Goal: Information Seeking & Learning: Learn about a topic

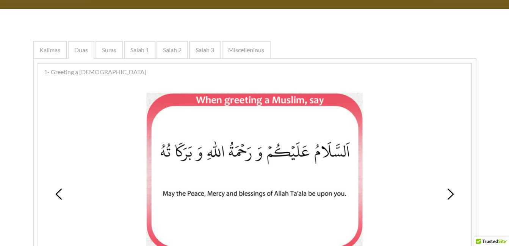
click at [463, 96] on div "1 2 3 4" at bounding box center [254, 194] width 425 height 222
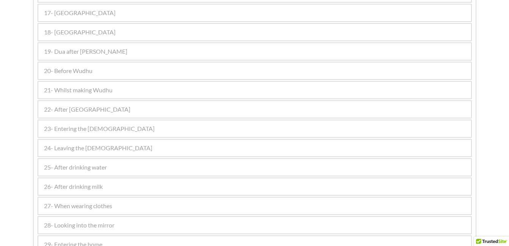
scroll to position [727, 0]
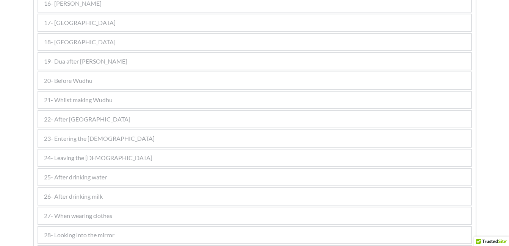
click at [0, 134] on div "Kalimas Duas Suras [PERSON_NAME] 1 [PERSON_NAME] 2 [PERSON_NAME] 3 Miscelleniou…" at bounding box center [254, 199] width 509 height 1593
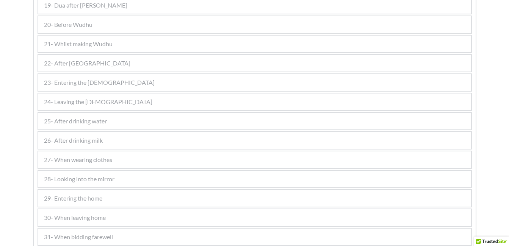
scroll to position [788, 0]
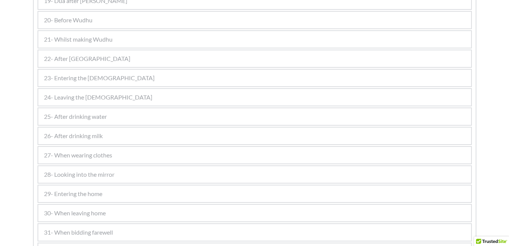
click at [154, 112] on div "25- After drinking water" at bounding box center [254, 116] width 433 height 17
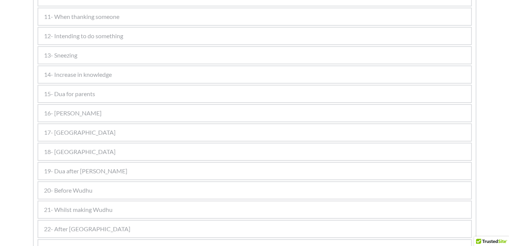
scroll to position [342, 0]
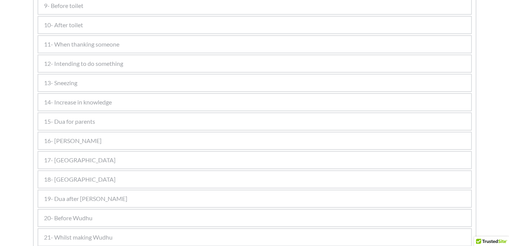
click at [392, 83] on div "13- Sneezing" at bounding box center [254, 83] width 433 height 17
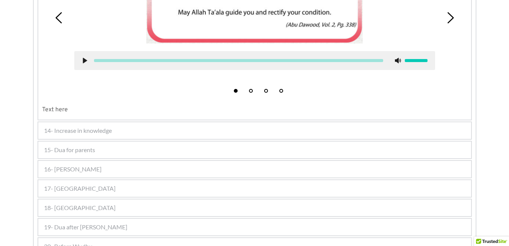
scroll to position [827, 0]
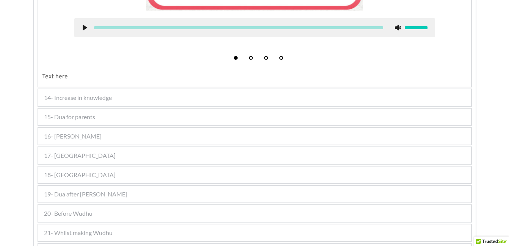
click at [410, 150] on div "17- [GEOGRAPHIC_DATA]" at bounding box center [254, 155] width 433 height 17
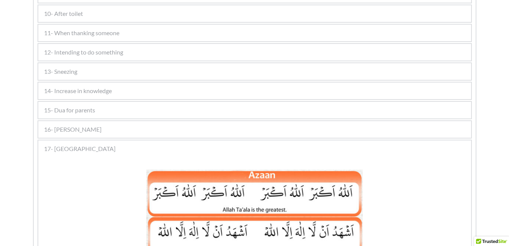
scroll to position [342, 0]
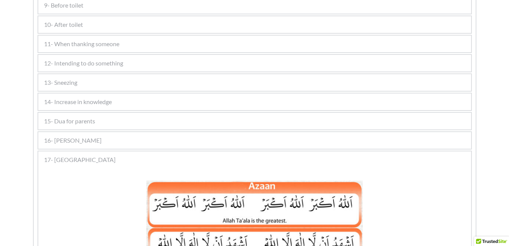
click at [313, 142] on div "16- [PERSON_NAME]" at bounding box center [254, 140] width 433 height 17
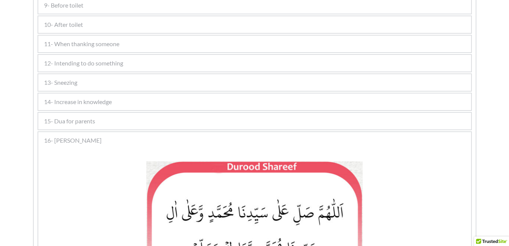
click at [304, 122] on div "15- Dua for parents" at bounding box center [254, 121] width 433 height 17
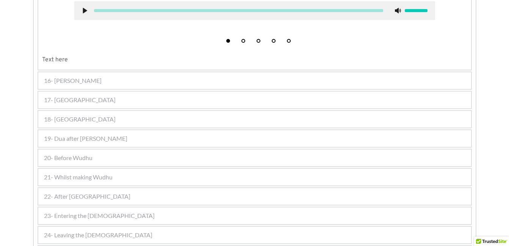
scroll to position [662, 0]
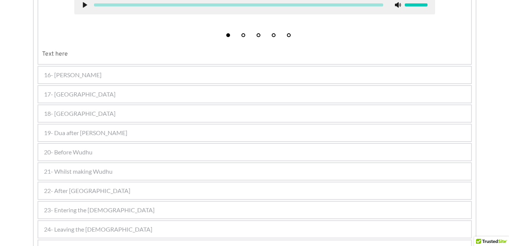
click at [340, 83] on div "16- Durood Shareef 1 2 3 4 5 6 7 8 Text here" at bounding box center [255, 75] width 434 height 18
click at [342, 74] on div "16- [PERSON_NAME]" at bounding box center [254, 75] width 433 height 17
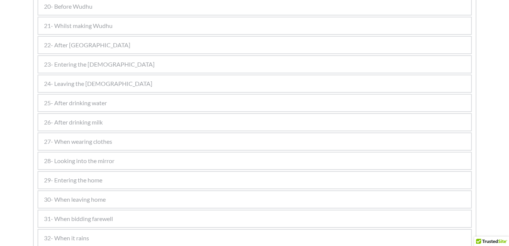
scroll to position [929, 0]
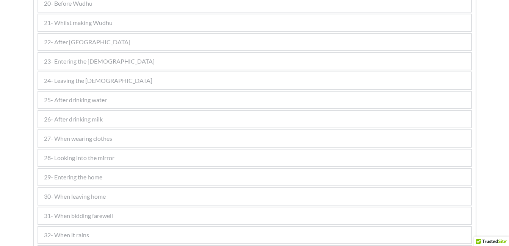
click at [295, 100] on div "25- After drinking water" at bounding box center [254, 100] width 433 height 17
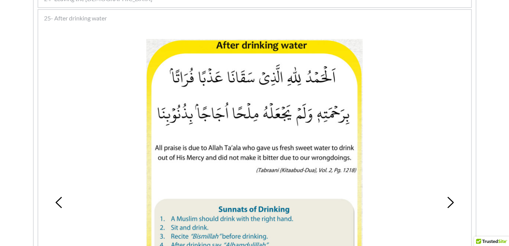
scroll to position [557, 0]
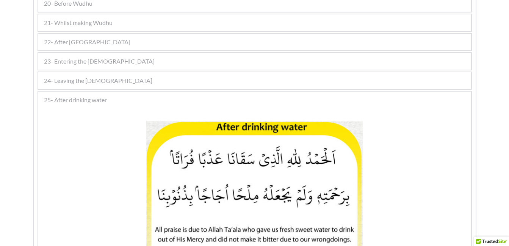
click at [281, 78] on div "24- Leaving the [DEMOGRAPHIC_DATA]" at bounding box center [254, 80] width 433 height 17
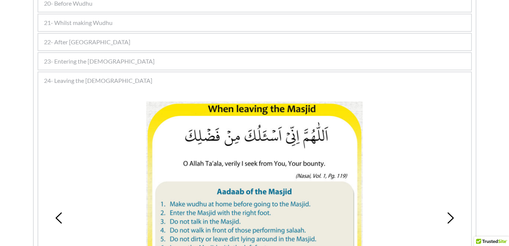
click at [276, 64] on div "23- Entering the [DEMOGRAPHIC_DATA]" at bounding box center [254, 61] width 433 height 17
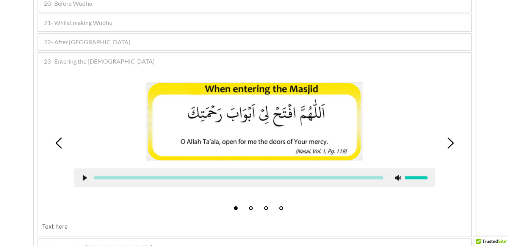
click at [272, 39] on div "22- After [GEOGRAPHIC_DATA]" at bounding box center [254, 42] width 433 height 17
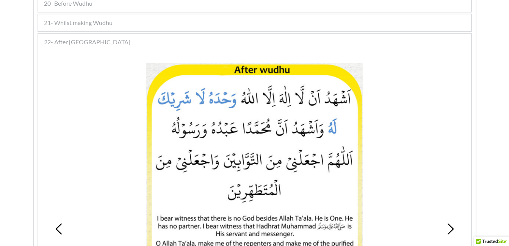
click at [265, 22] on div "21- Whilst making Wudhu" at bounding box center [254, 22] width 433 height 17
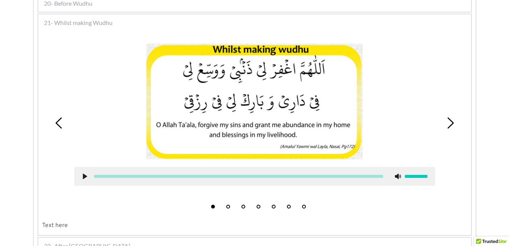
click at [235, 7] on div "20- Before Wudhu" at bounding box center [254, 3] width 433 height 17
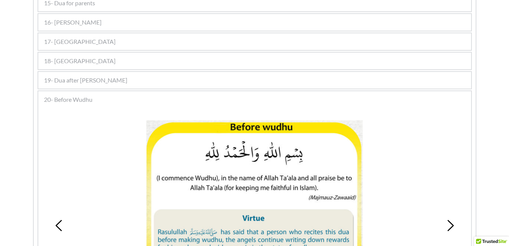
scroll to position [460, 0]
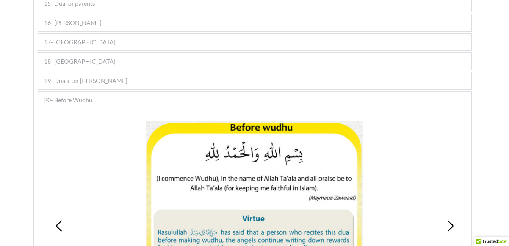
click at [246, 82] on div "19- Dua after [PERSON_NAME]" at bounding box center [254, 80] width 433 height 17
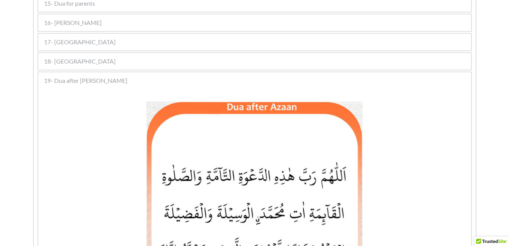
click at [243, 61] on div "18- [GEOGRAPHIC_DATA]" at bounding box center [254, 61] width 433 height 17
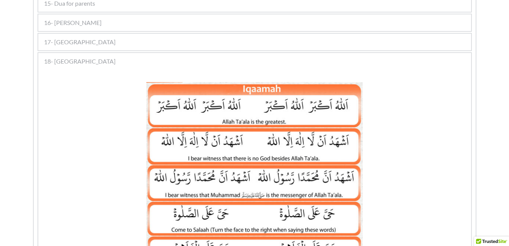
click at [244, 47] on div "17- [GEOGRAPHIC_DATA]" at bounding box center [254, 42] width 433 height 17
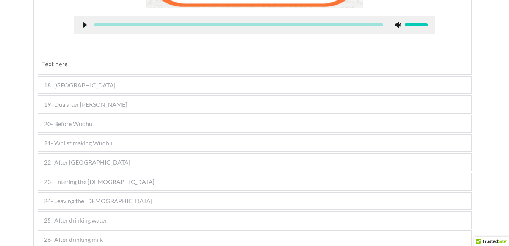
scroll to position [1172, 0]
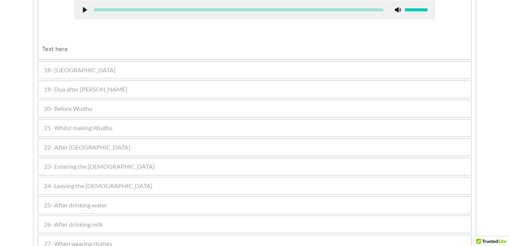
click at [270, 72] on div "18- [GEOGRAPHIC_DATA]" at bounding box center [254, 70] width 433 height 17
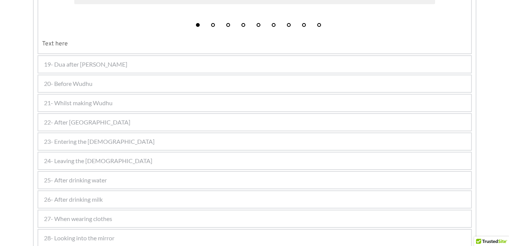
scroll to position [861, 0]
click at [267, 84] on div "20- Before Wudhu" at bounding box center [254, 83] width 433 height 17
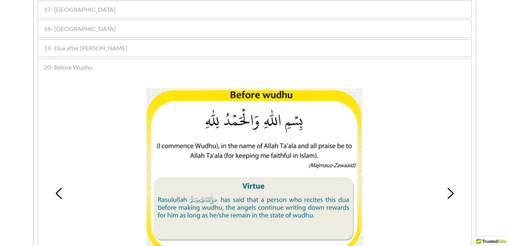
scroll to position [460, 0]
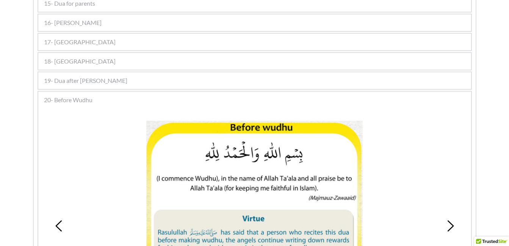
click at [267, 84] on div "19- Dua after [PERSON_NAME]" at bounding box center [254, 80] width 433 height 17
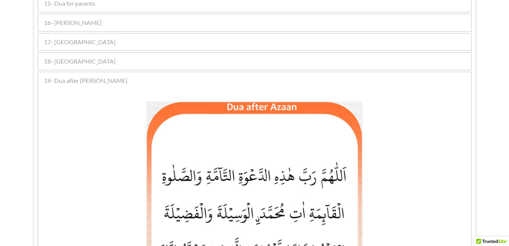
click at [256, 61] on div "18- [GEOGRAPHIC_DATA]" at bounding box center [254, 61] width 433 height 17
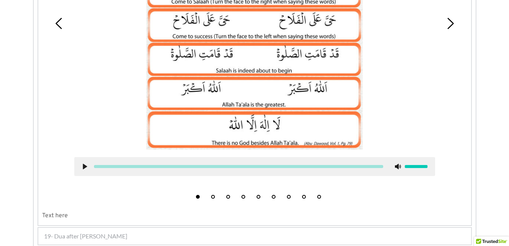
scroll to position [733, 0]
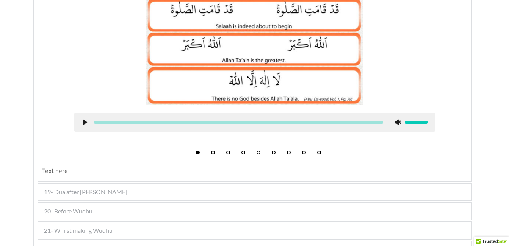
click at [281, 193] on div "19- Dua after [PERSON_NAME]" at bounding box center [254, 192] width 433 height 17
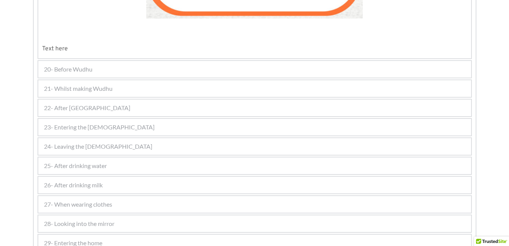
scroll to position [1184, 0]
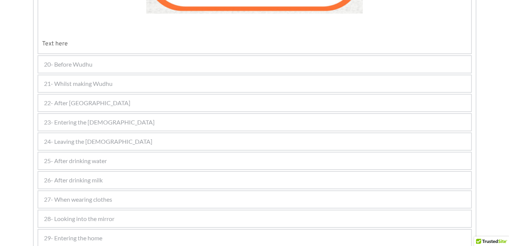
click at [269, 68] on div "20- Before Wudhu" at bounding box center [254, 64] width 433 height 17
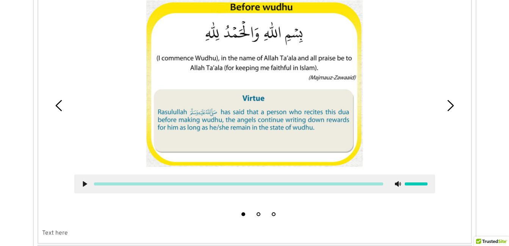
scroll to position [551, 0]
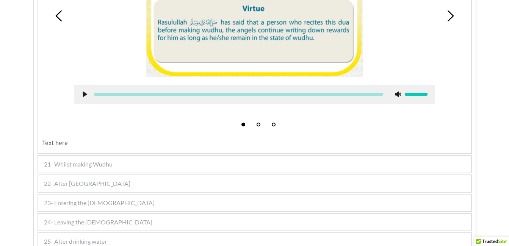
scroll to position [672, 0]
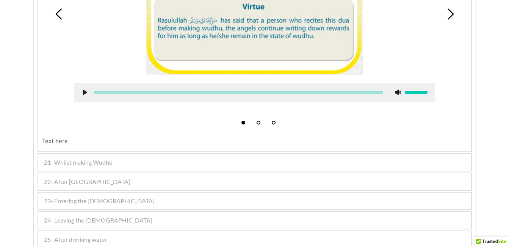
click at [345, 239] on div "25- After drinking water" at bounding box center [254, 239] width 433 height 17
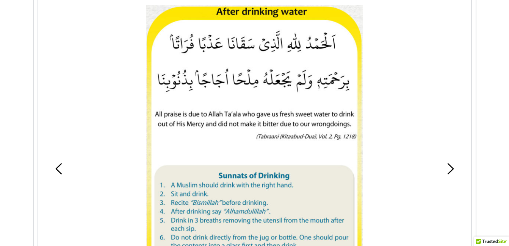
scroll to position [648, 0]
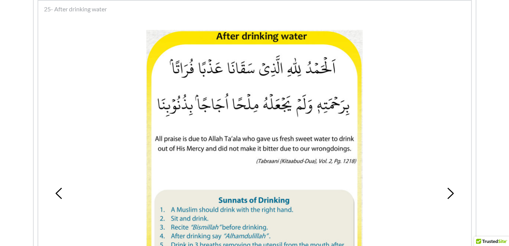
click at [450, 194] on icon at bounding box center [449, 193] width 11 height 11
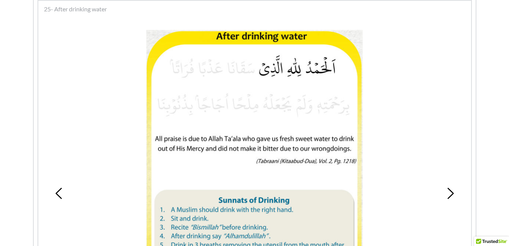
click at [54, 192] on icon at bounding box center [58, 193] width 11 height 11
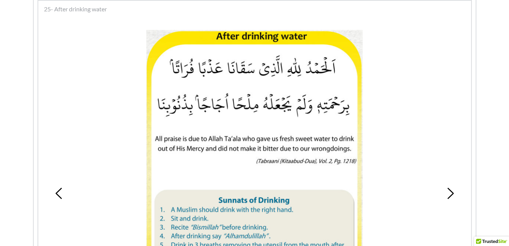
click at [448, 192] on icon at bounding box center [449, 193] width 11 height 11
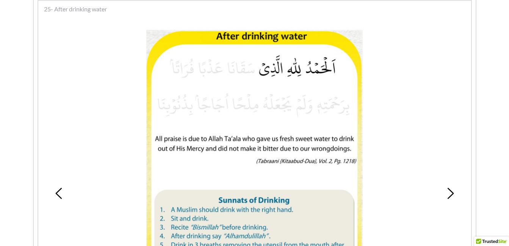
click at [56, 195] on icon at bounding box center [58, 193] width 11 height 11
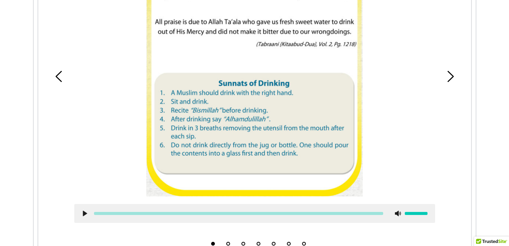
scroll to position [769, 0]
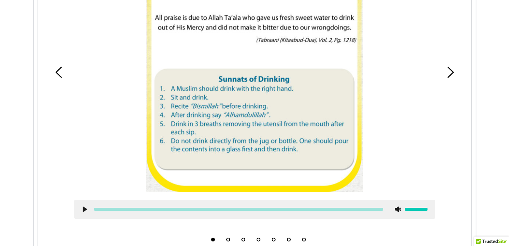
click at [328, 60] on picture at bounding box center [254, 51] width 216 height 284
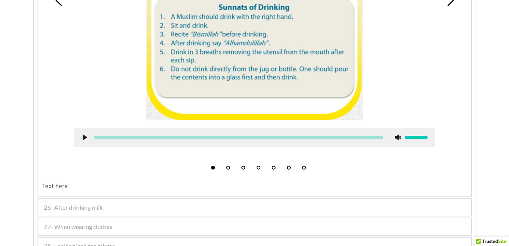
scroll to position [845, 0]
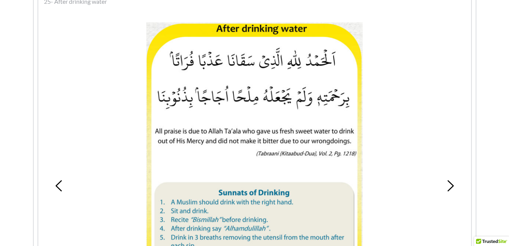
scroll to position [663, 0]
